Goal: Book appointment/travel/reservation

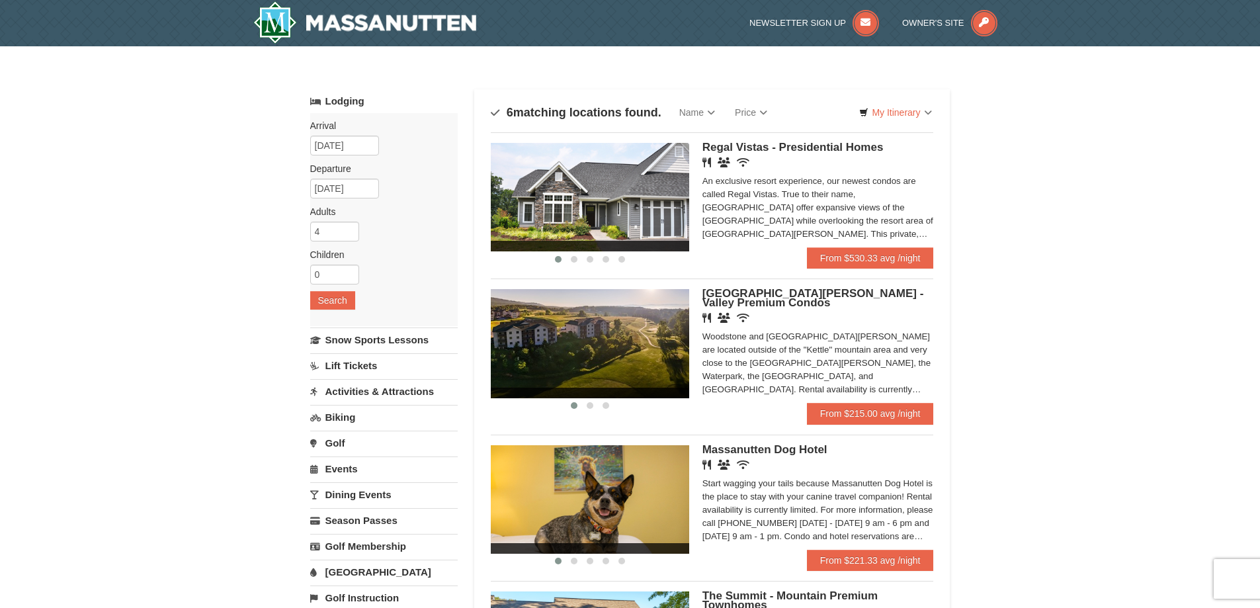
click at [364, 366] on link "Lift Tickets" at bounding box center [384, 365] width 148 height 24
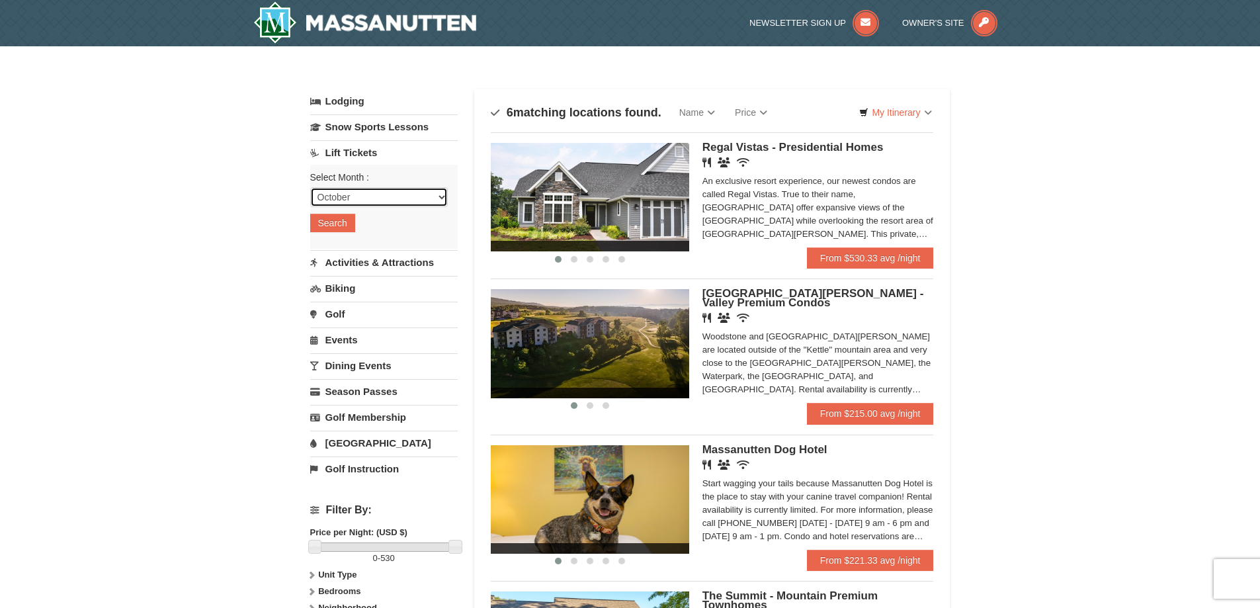
click at [375, 197] on select "October November December January February March April May June July August Sep…" at bounding box center [379, 197] width 138 height 20
select select "12"
click at [310, 187] on select "October November December January February March April May June July August Sep…" at bounding box center [379, 197] width 138 height 20
click at [345, 218] on button "Search" at bounding box center [332, 223] width 45 height 19
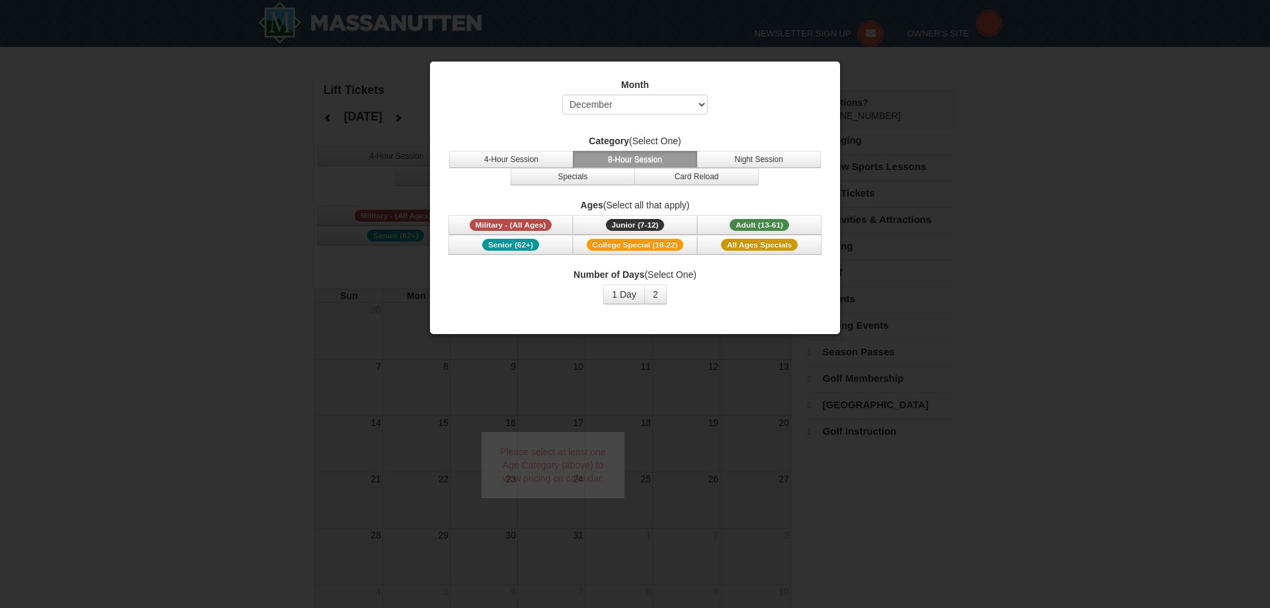
select select "12"
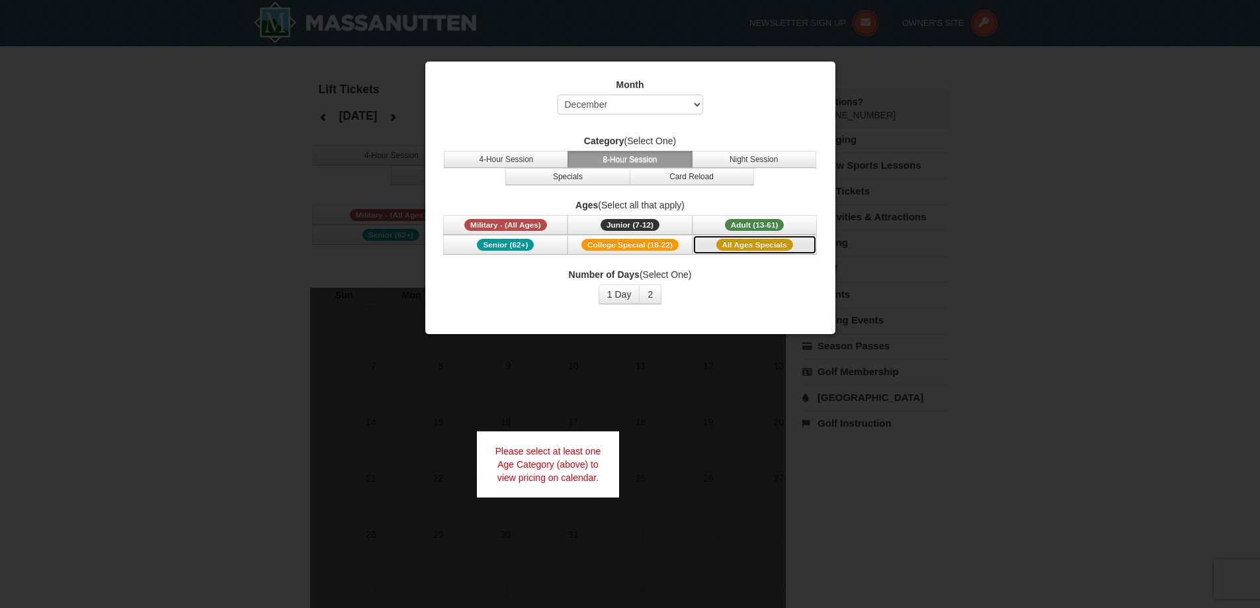
click at [756, 238] on button "All Ages Specials" at bounding box center [755, 245] width 124 height 20
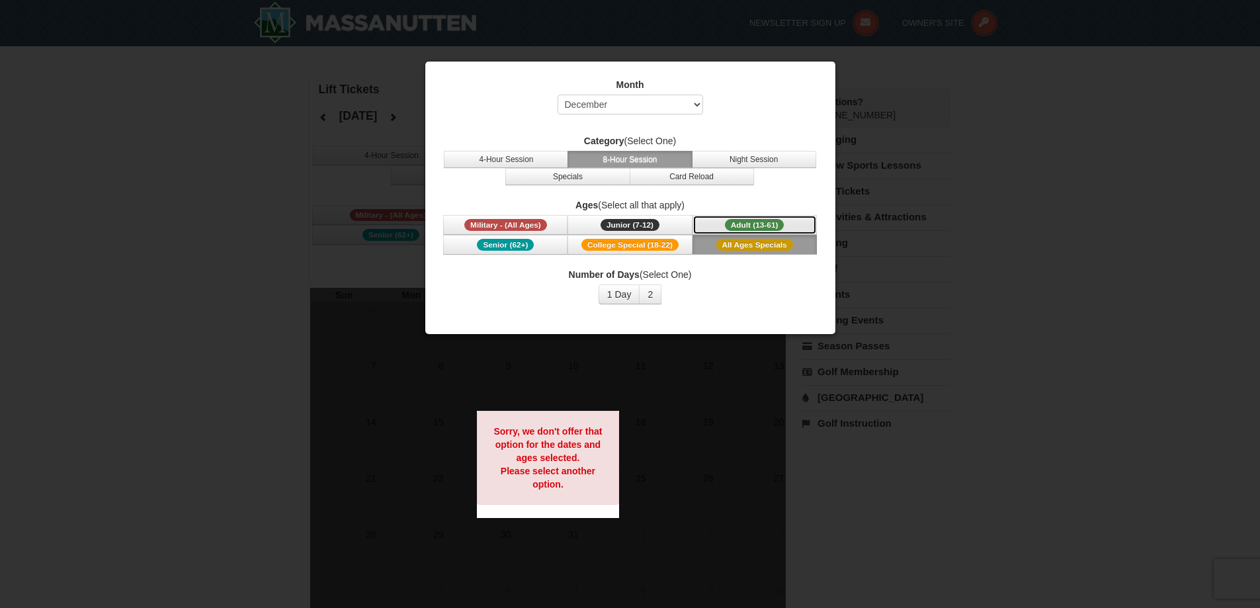
click at [764, 224] on span "Adult (13-61)" at bounding box center [755, 225] width 60 height 12
click at [983, 259] on div at bounding box center [630, 304] width 1260 height 608
click at [655, 101] on select "Select October November December January February March April May June July Aug…" at bounding box center [631, 105] width 146 height 20
click at [756, 106] on div "Month Select October November December January February March April May June Ju…" at bounding box center [630, 99] width 377 height 43
click at [547, 163] on button "4-Hour Session" at bounding box center [506, 159] width 124 height 17
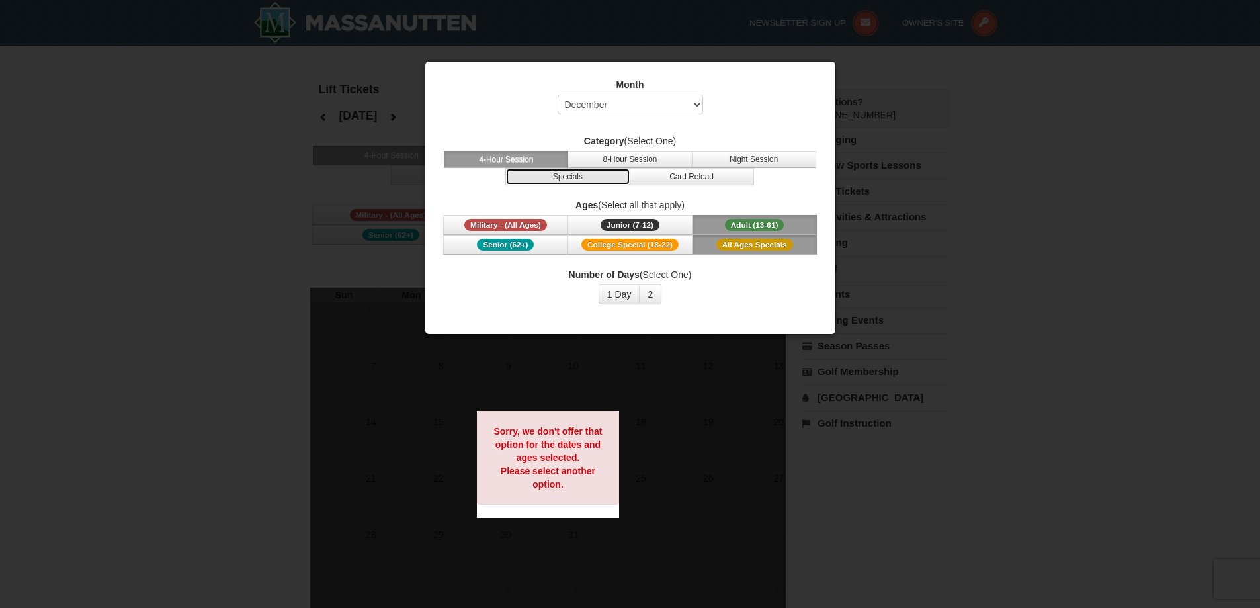
click at [558, 172] on button "Specials" at bounding box center [567, 176] width 124 height 17
click at [653, 175] on button "Card Reload" at bounding box center [692, 176] width 124 height 17
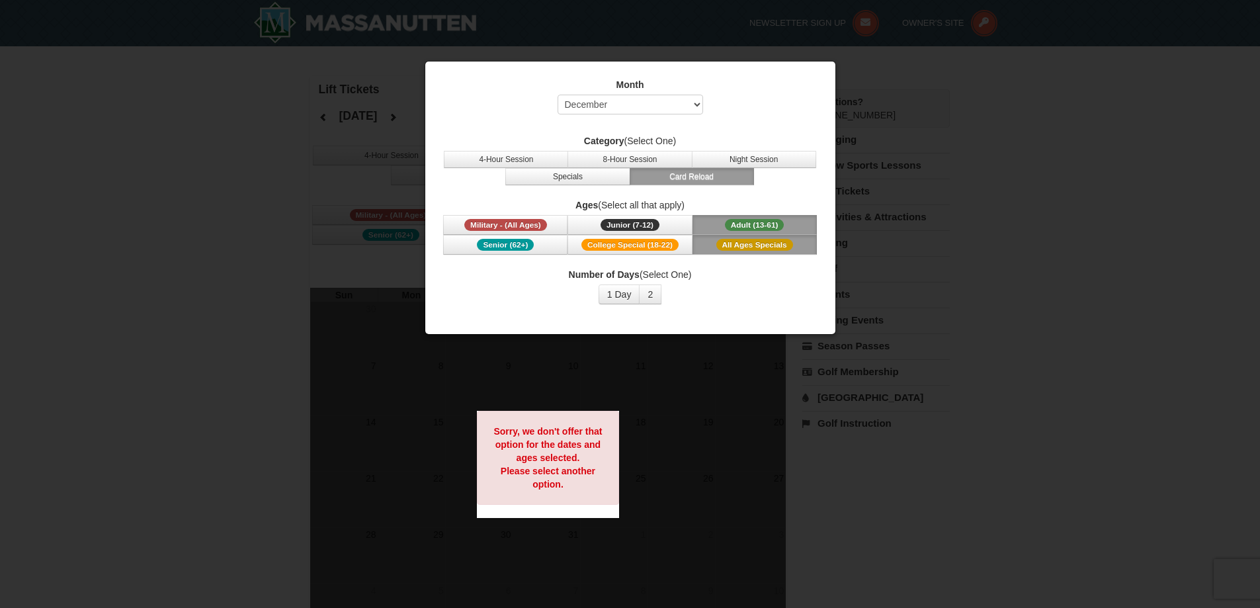
click at [772, 149] on div "Category (Select One) 4-Hour Session 8-Hour Session Night Session Specials Card…" at bounding box center [630, 159] width 377 height 51
click at [771, 159] on button "Night Session" at bounding box center [754, 159] width 124 height 17
click at [636, 224] on span "Junior (7-12)" at bounding box center [630, 225] width 59 height 12
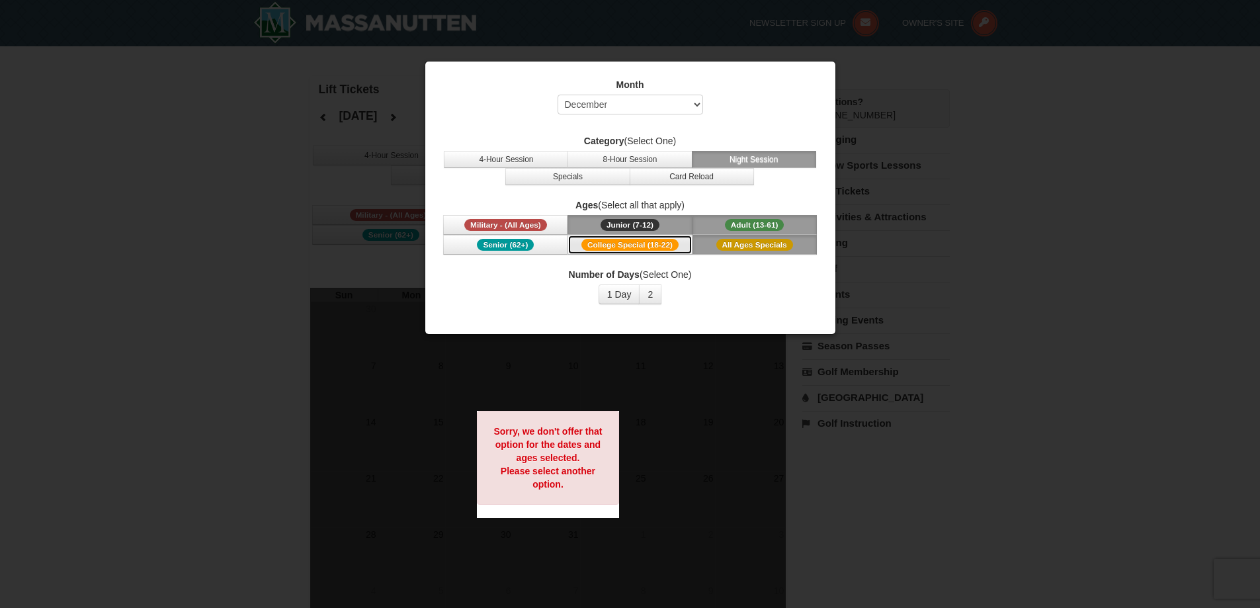
click at [631, 239] on span "College Special (18-22)" at bounding box center [630, 245] width 97 height 12
click at [513, 245] on span "Senior (62+)" at bounding box center [505, 245] width 57 height 12
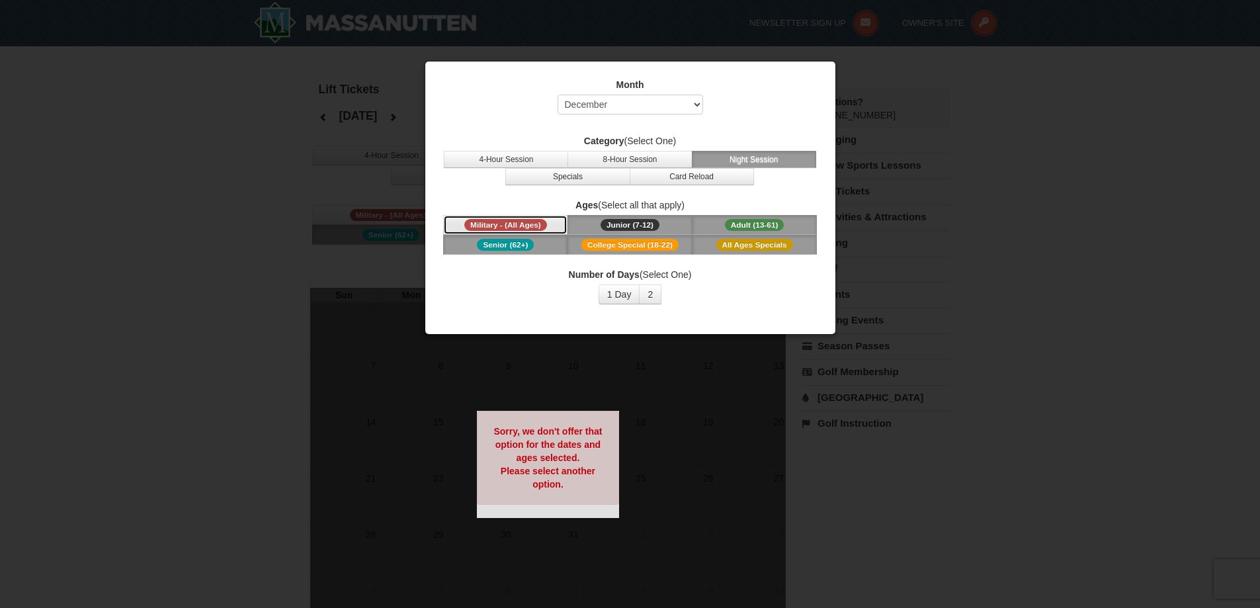
drag, startPoint x: 522, startPoint y: 223, endPoint x: 730, endPoint y: 297, distance: 220.6
click at [523, 222] on span "Military - (All Ages)" at bounding box center [505, 225] width 83 height 12
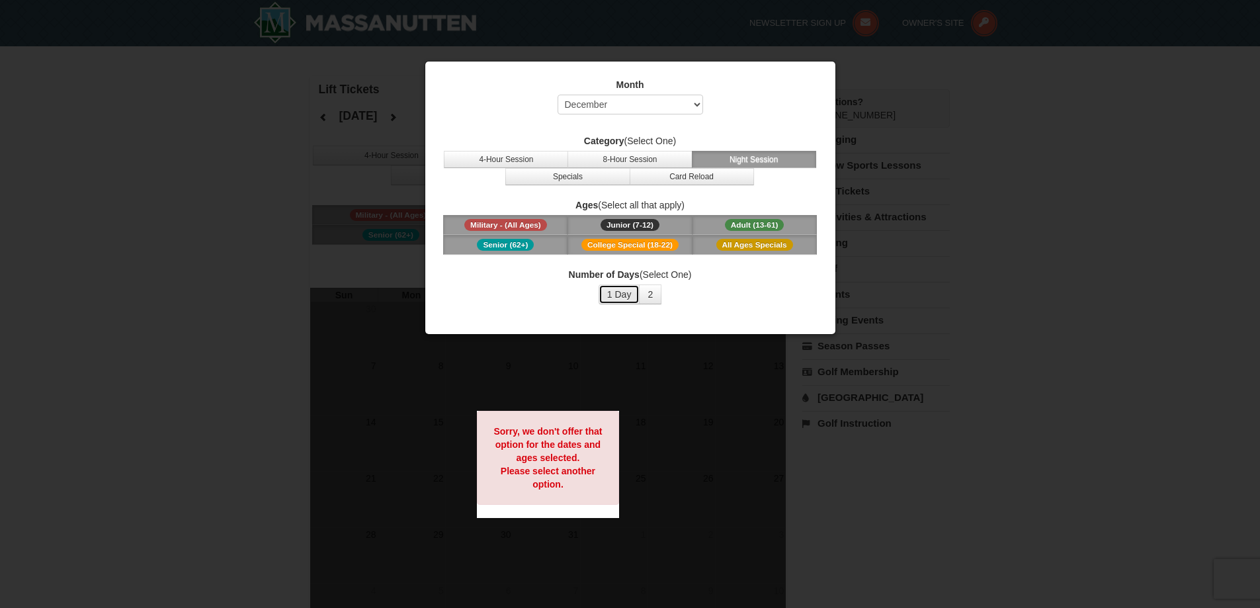
click at [626, 296] on button "1 Day" at bounding box center [620, 294] width 42 height 20
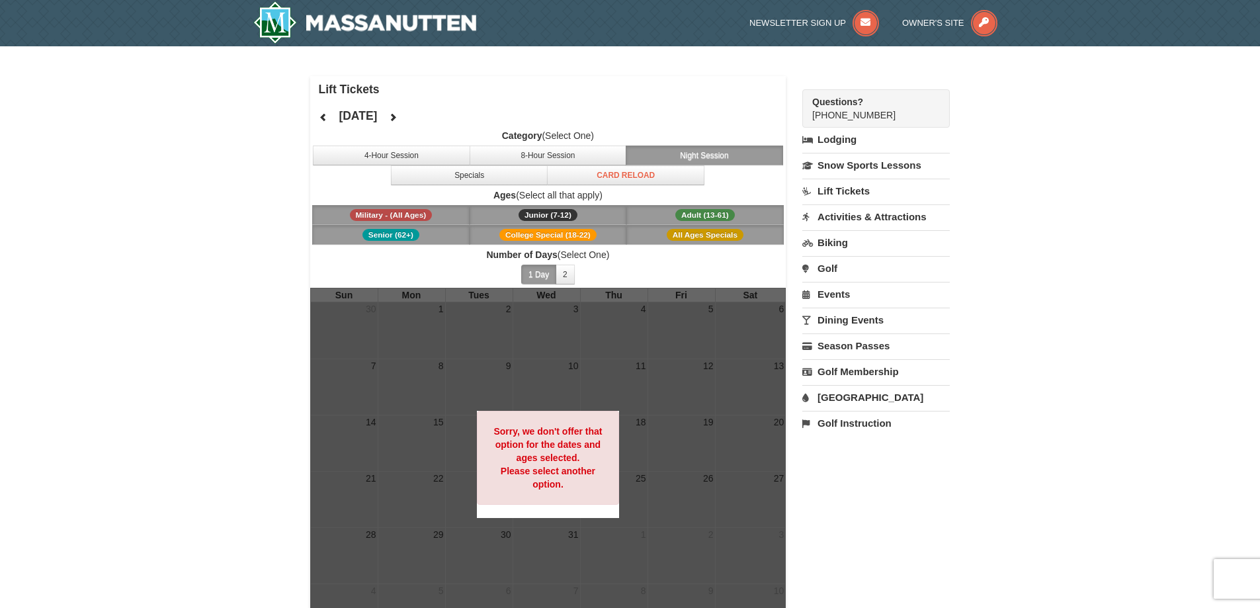
click at [1027, 515] on div "× Lift Tickets December 2025 Category (Select One) 4-Hour Session 8-Hour Sessio…" at bounding box center [630, 360] width 1260 height 629
click at [653, 255] on label "Number of Days (Select One)" at bounding box center [548, 254] width 476 height 13
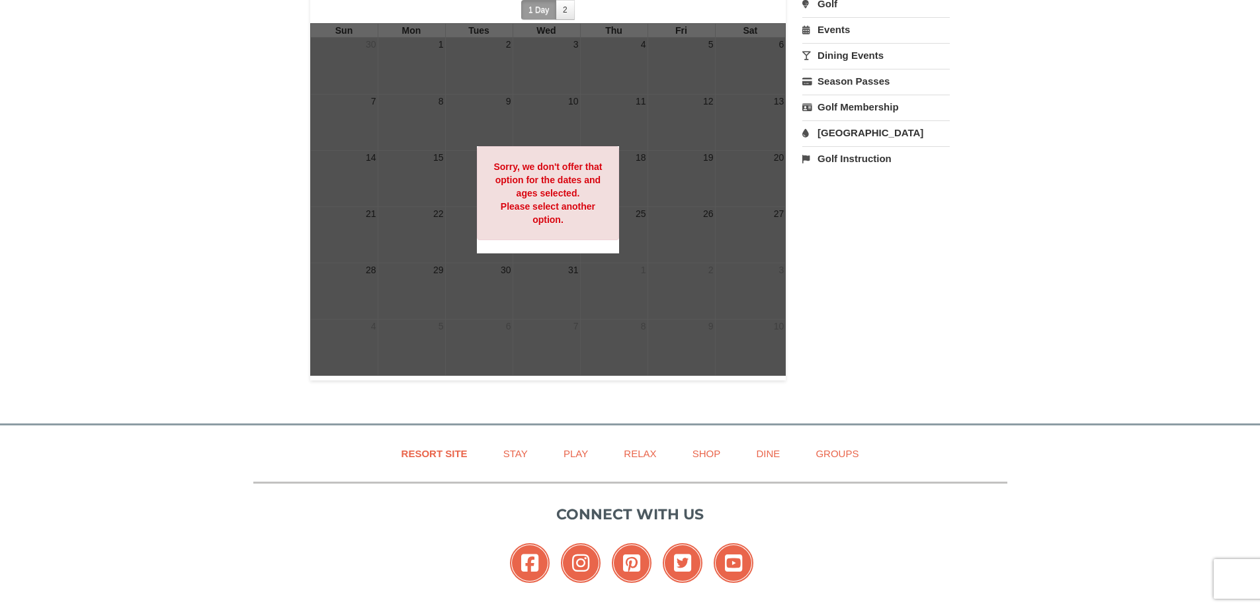
scroll to position [66, 0]
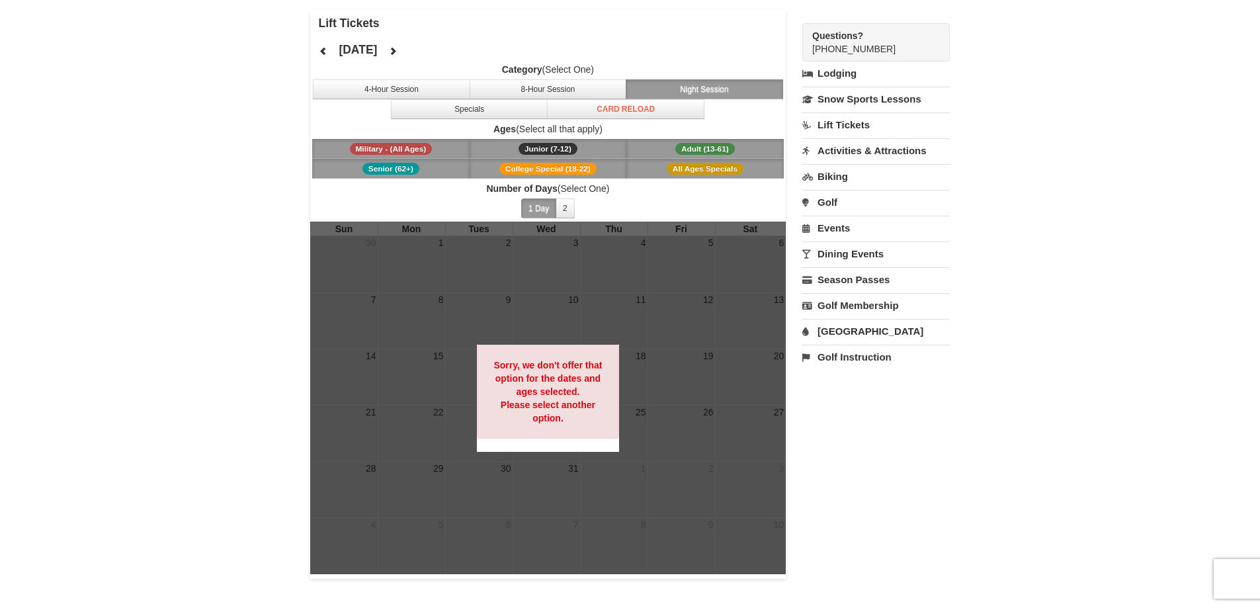
click at [859, 151] on link "Activities & Attractions" at bounding box center [877, 150] width 148 height 24
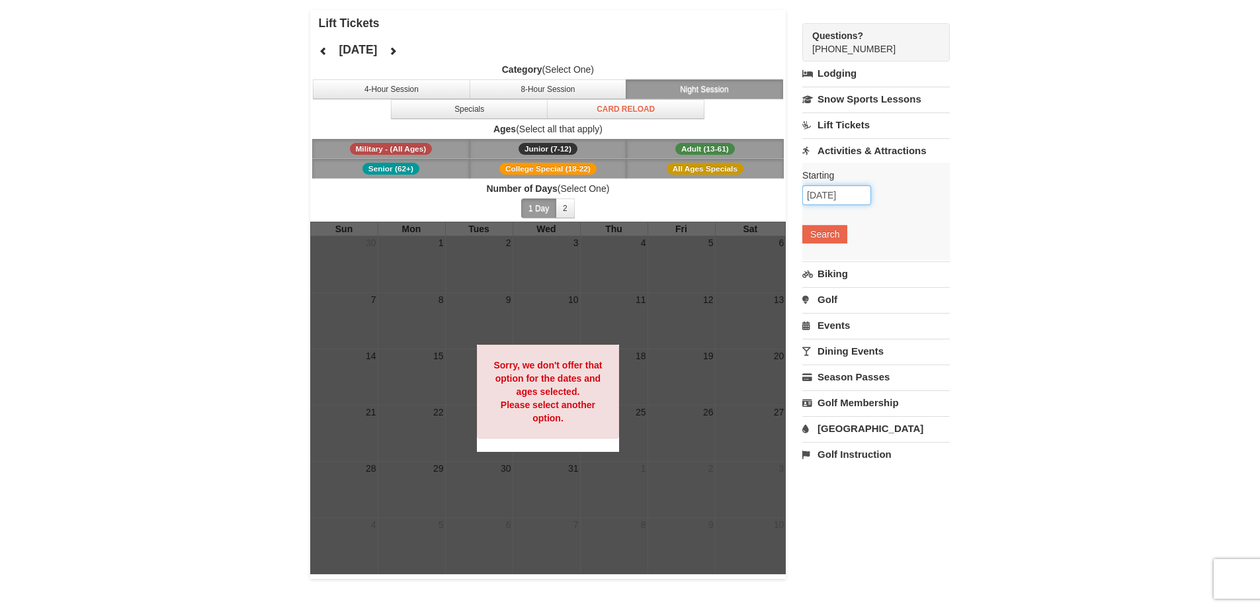
click at [842, 194] on input "[DATE]" at bounding box center [837, 195] width 69 height 20
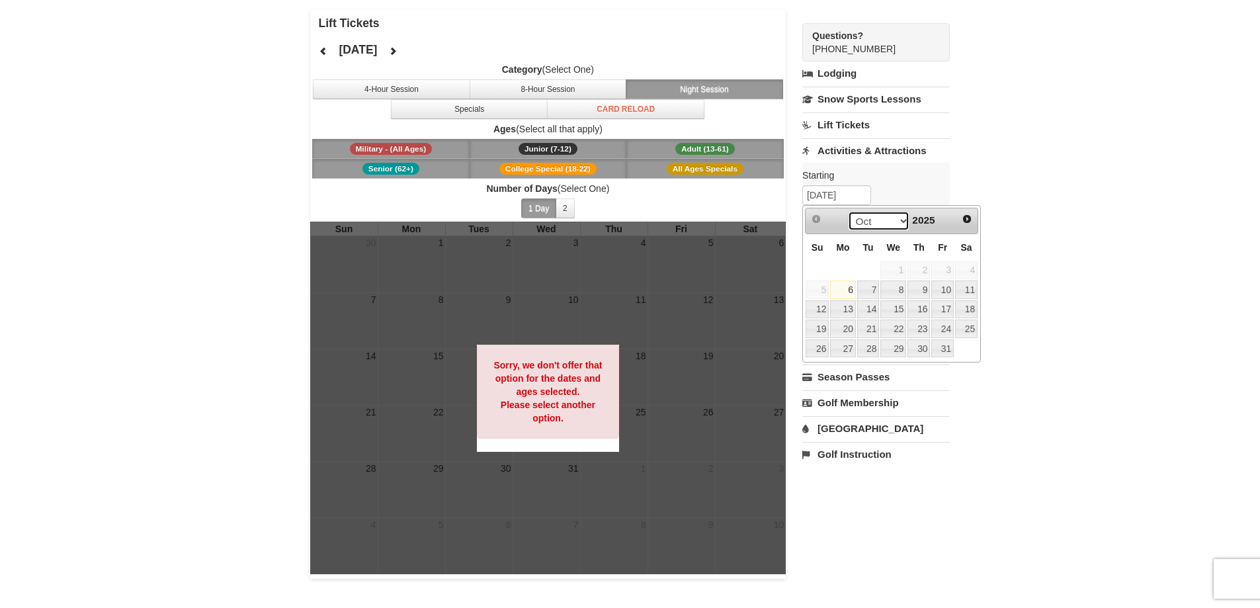
click at [892, 218] on select "Oct Nov Dec" at bounding box center [879, 221] width 62 height 20
click at [828, 324] on link "21" at bounding box center [817, 329] width 23 height 19
type input "12/21/2025"
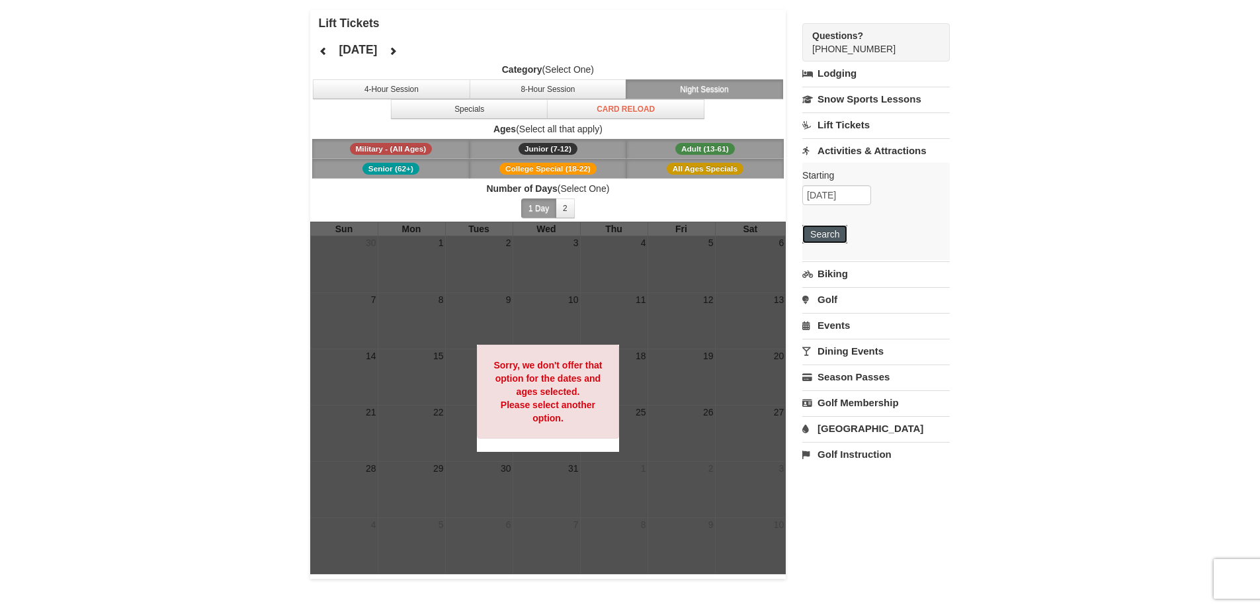
click at [835, 240] on button "Search" at bounding box center [825, 234] width 45 height 19
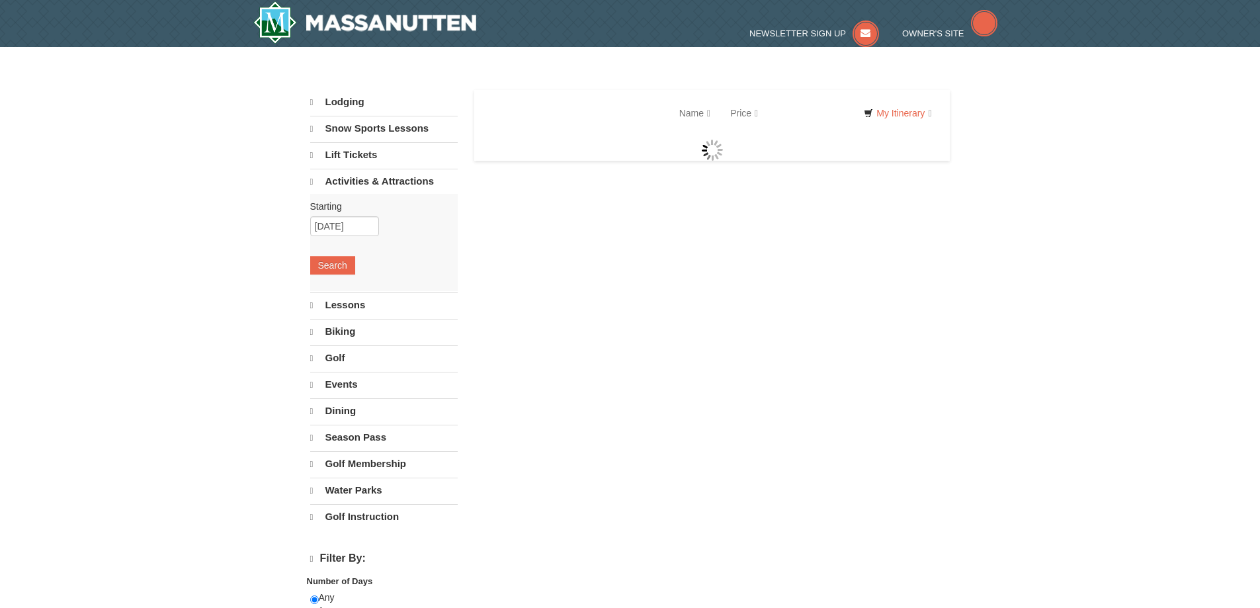
select select "10"
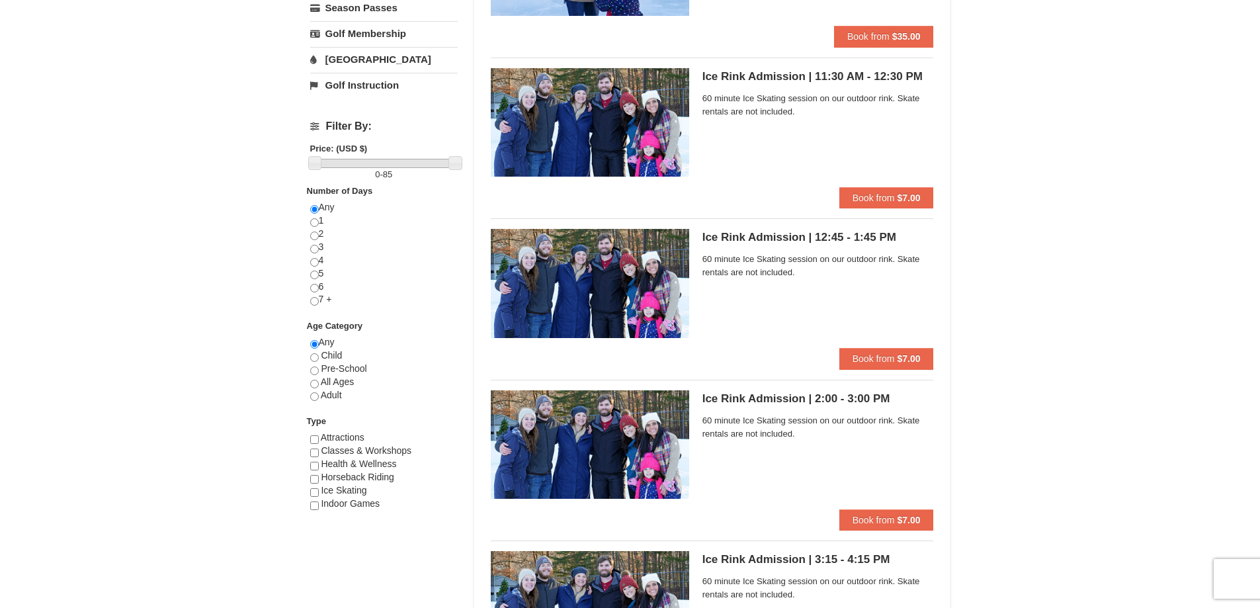
scroll to position [265, 0]
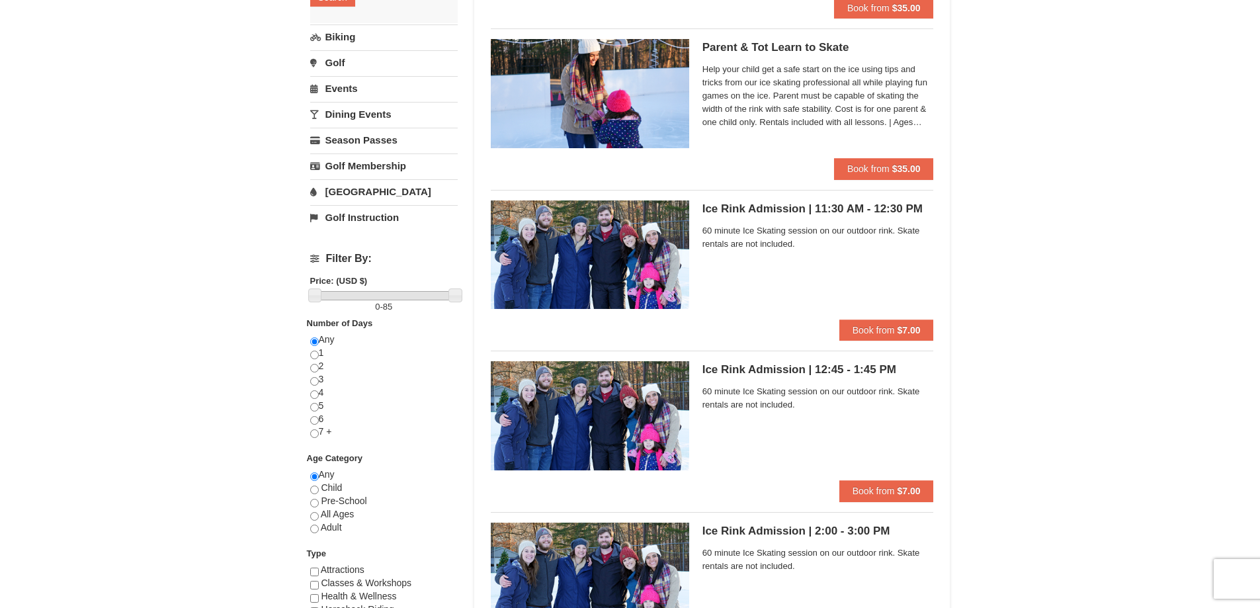
click at [357, 91] on link "Events" at bounding box center [384, 88] width 148 height 24
click at [349, 83] on button "Search" at bounding box center [332, 75] width 45 height 19
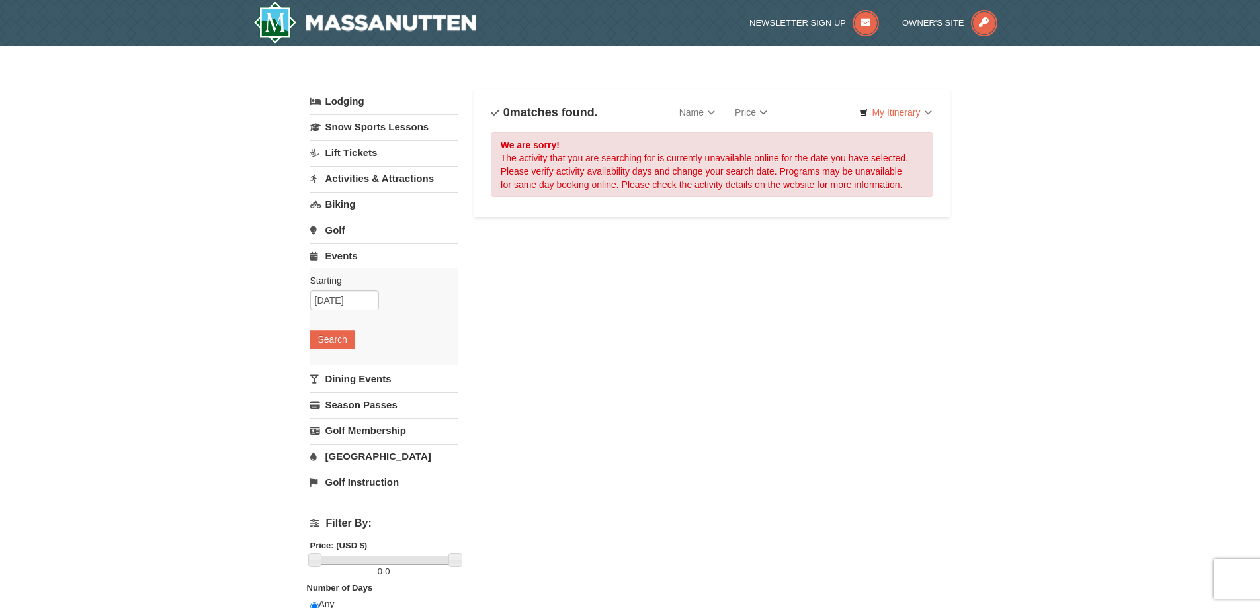
click at [373, 155] on link "Lift Tickets" at bounding box center [384, 152] width 148 height 24
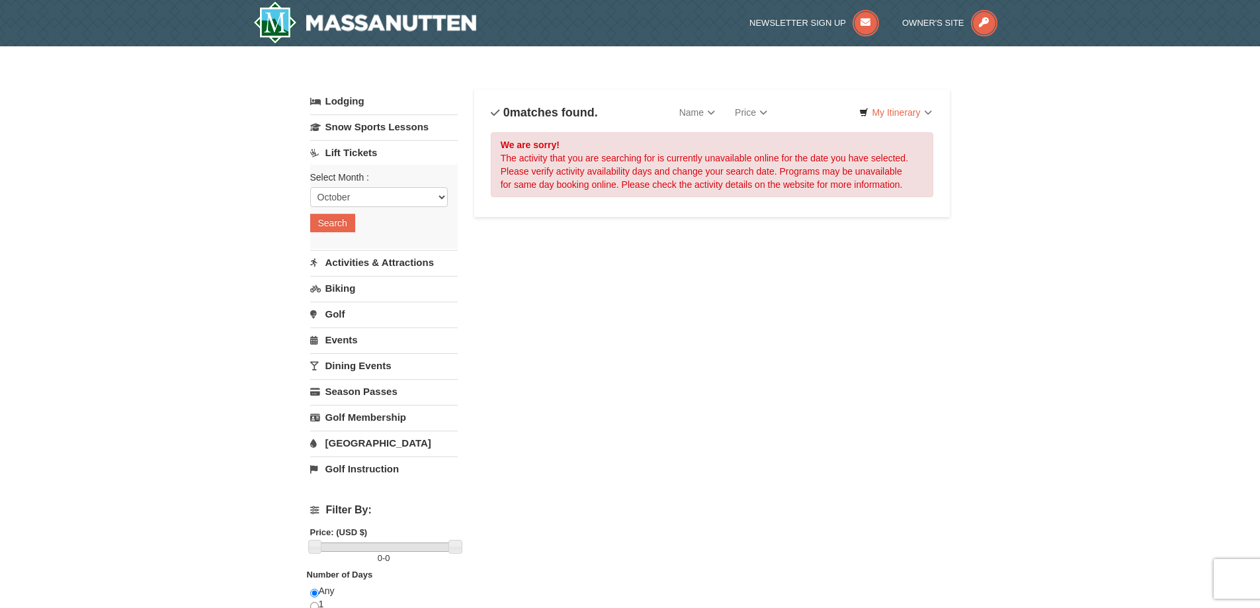
click at [372, 184] on div "Select Month : Please format dates MM/DD/YYYY October November December January…" at bounding box center [384, 207] width 148 height 84
click at [372, 192] on select "October November December January February March April May June July August Sep…" at bounding box center [379, 197] width 138 height 20
select select "11"
click at [310, 187] on select "October November December January February March April May June July August Sep…" at bounding box center [379, 197] width 138 height 20
click at [347, 220] on button "Search" at bounding box center [332, 223] width 45 height 19
